Goal: Task Accomplishment & Management: Manage account settings

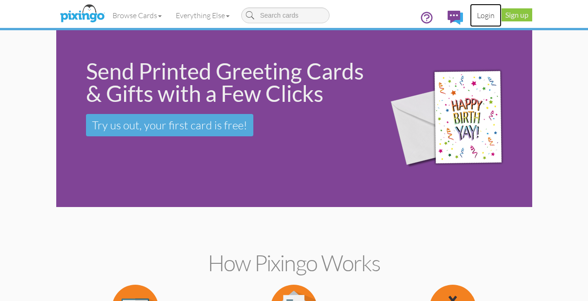
click at [501, 15] on link "Login" at bounding box center [486, 15] width 32 height 23
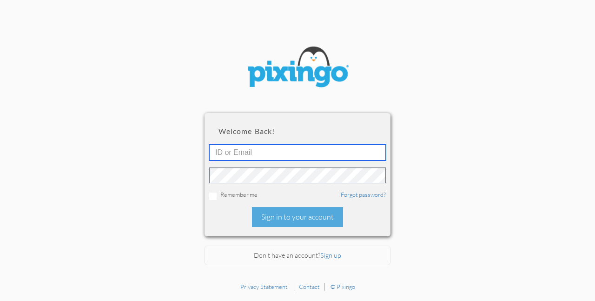
type input "[EMAIL_ADDRESS][DOMAIN_NAME]"
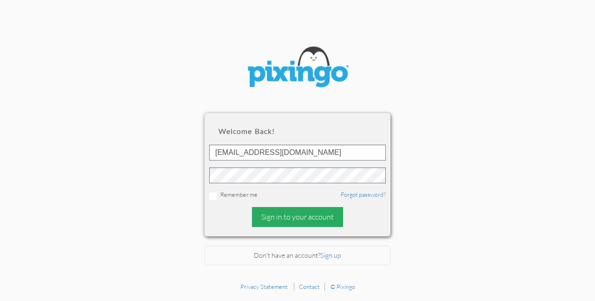
click at [316, 214] on div "Sign in to your account" at bounding box center [297, 217] width 91 height 20
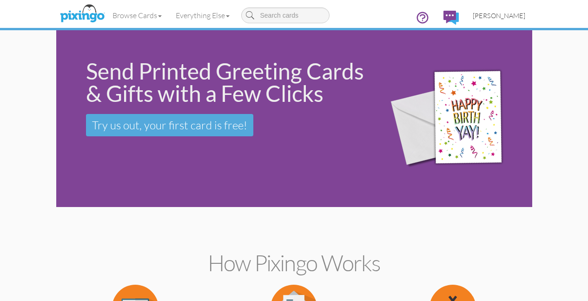
click at [532, 19] on link "[PERSON_NAME]" at bounding box center [499, 16] width 66 height 24
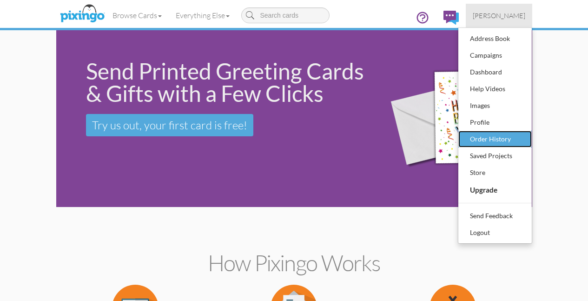
click at [522, 141] on div "Order History" at bounding box center [495, 139] width 55 height 14
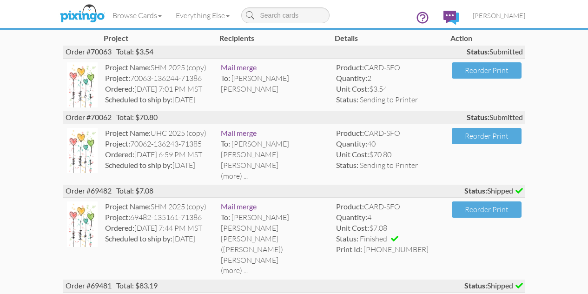
scroll to position [82, 0]
